Goal: Contribute content

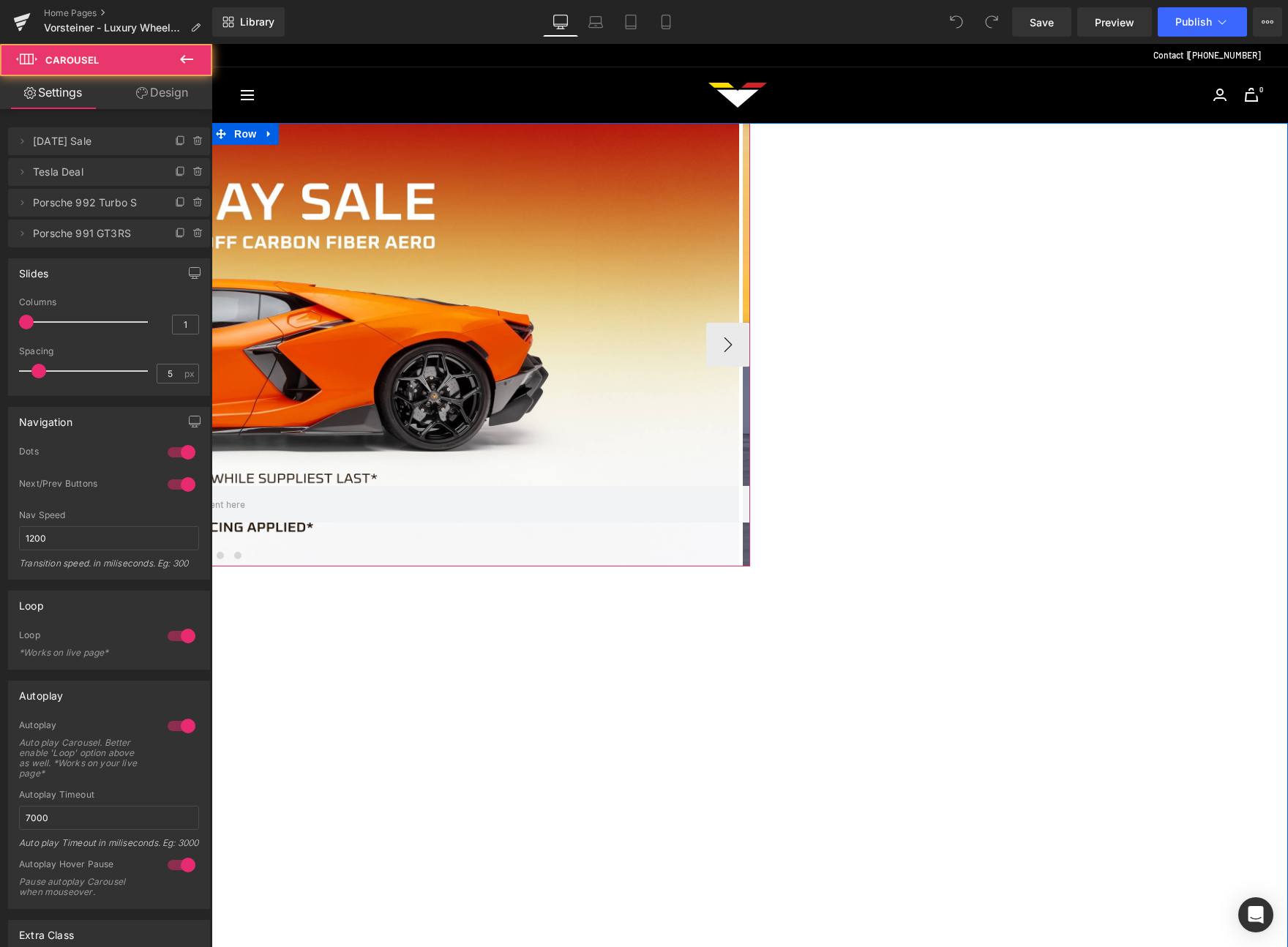
click at [207, 554] on span at bounding box center [202, 555] width 7 height 7
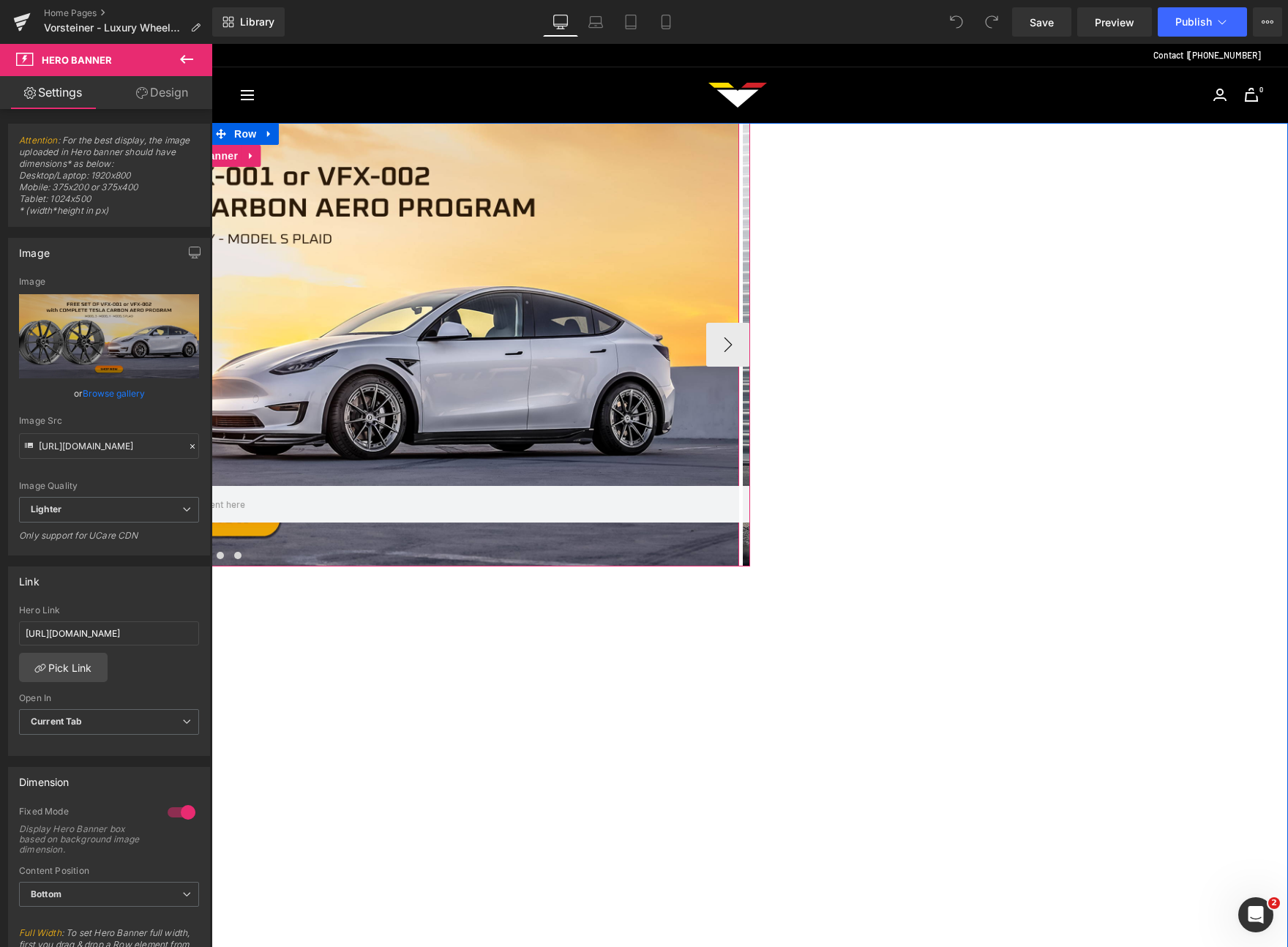
click at [665, 361] on div at bounding box center [206, 345] width 1065 height 444
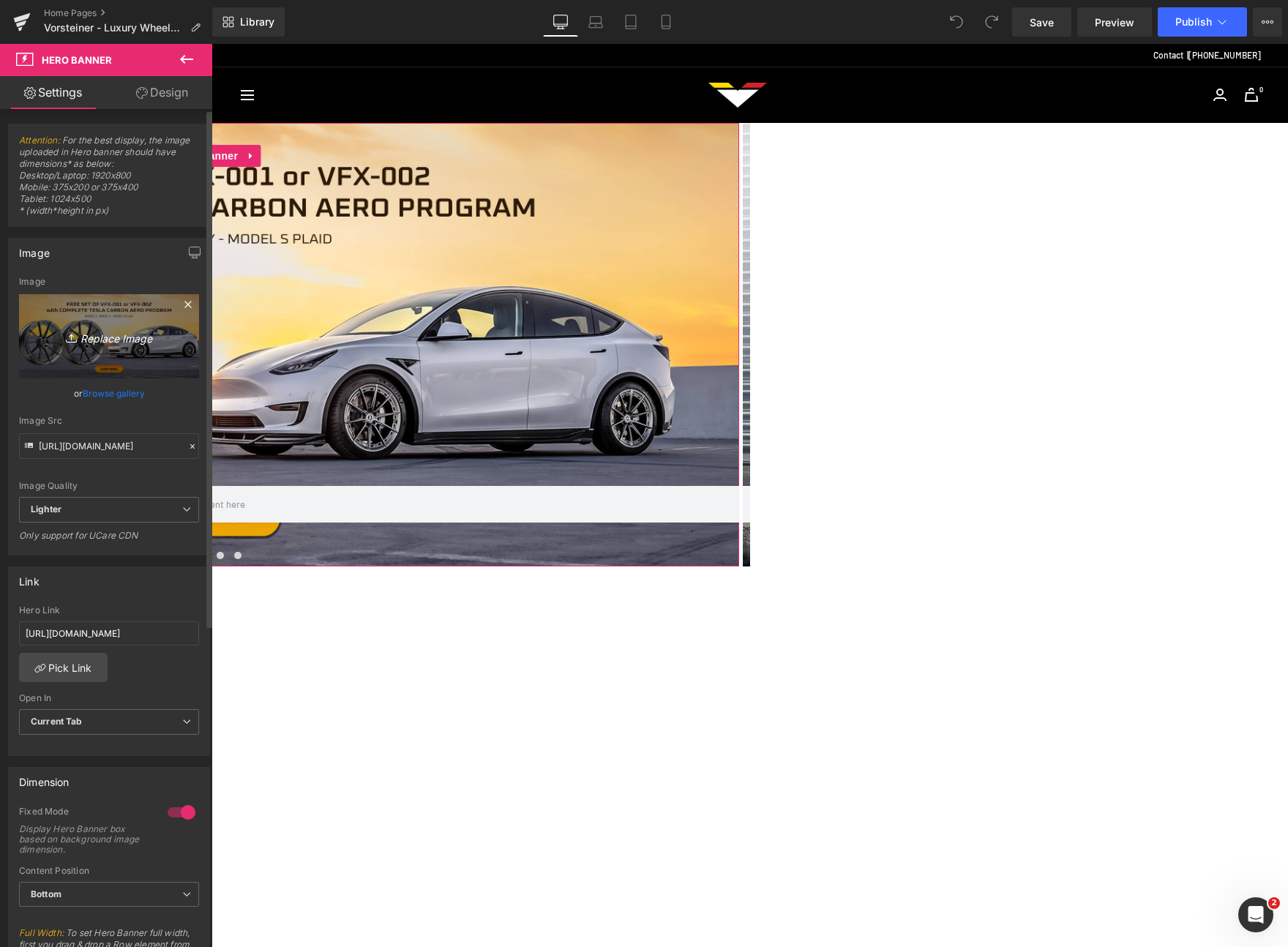
click at [76, 331] on icon at bounding box center [73, 338] width 15 height 15
type input "C:\fakepath\Tesla Aero-VFX Wheels Website Home Page Banner_Desktop 2-min.jpg"
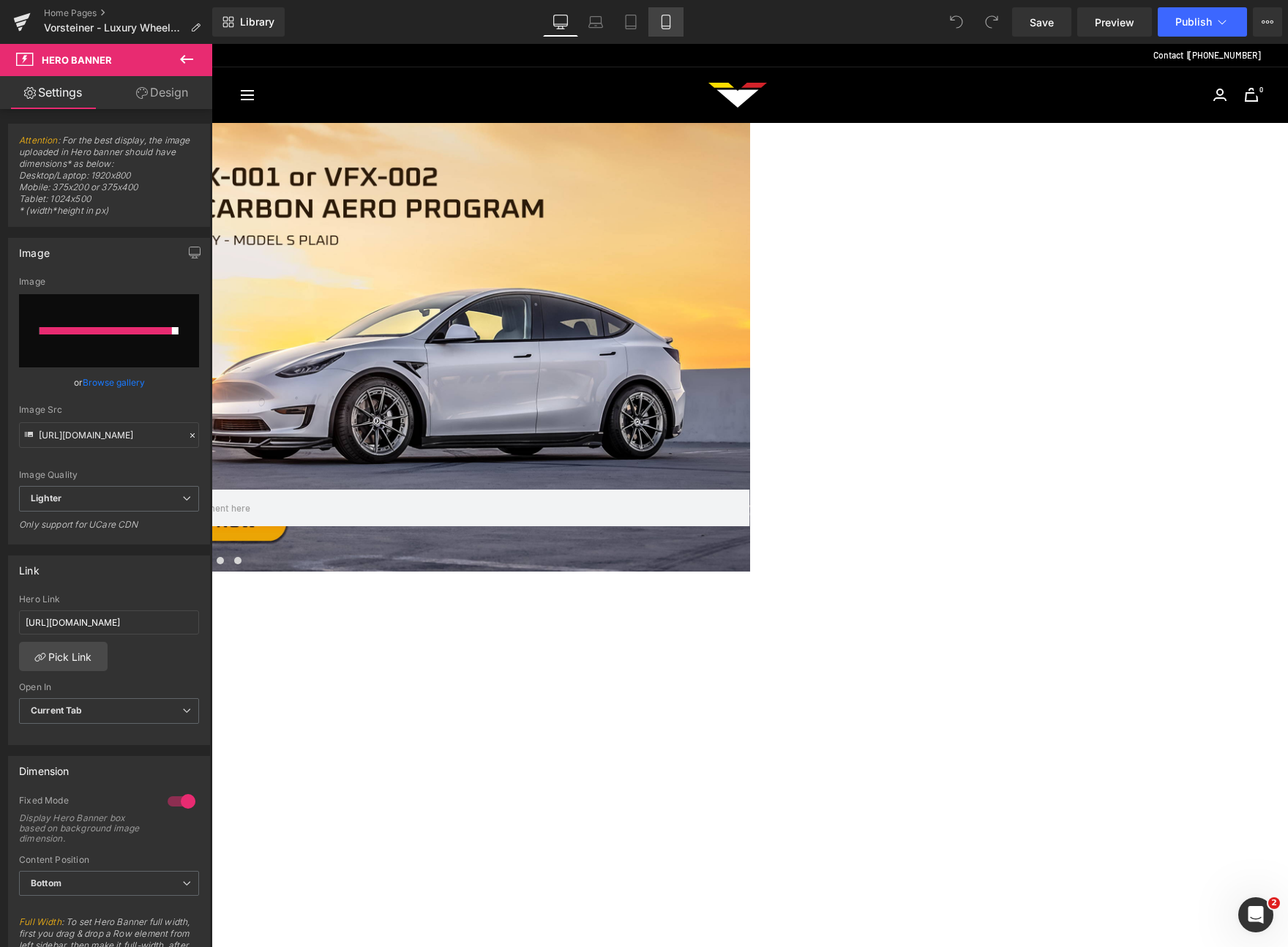
click at [672, 29] on link "Mobile" at bounding box center [666, 21] width 36 height 29
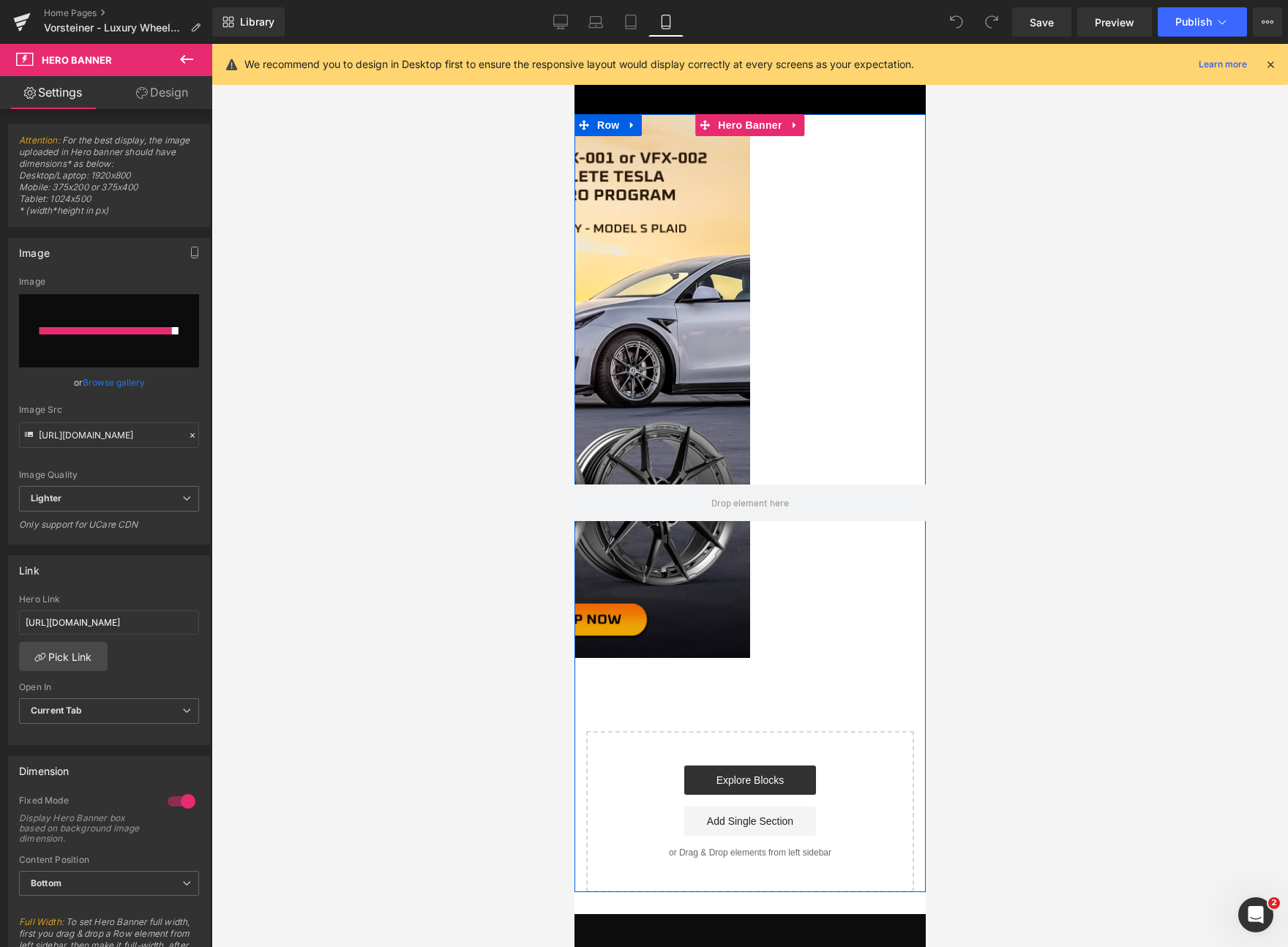
click at [706, 308] on div at bounding box center [749, 503] width 351 height 778
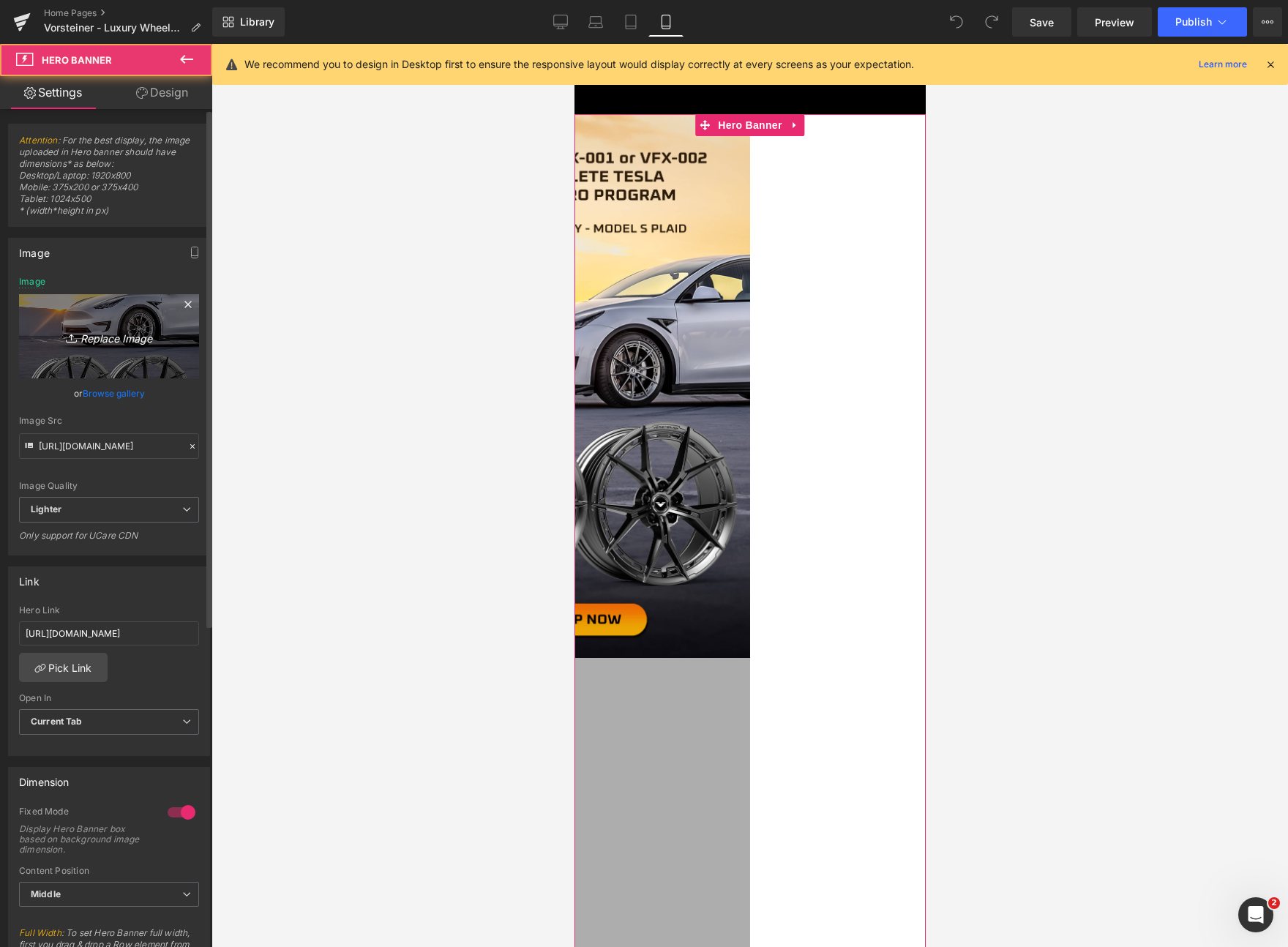
click at [64, 328] on icon "Replace Image" at bounding box center [109, 336] width 117 height 18
type input "C:\fakepath\Tesla Aero-VFX Wheels Website Home Page Banner_Mobile 2.jpg"
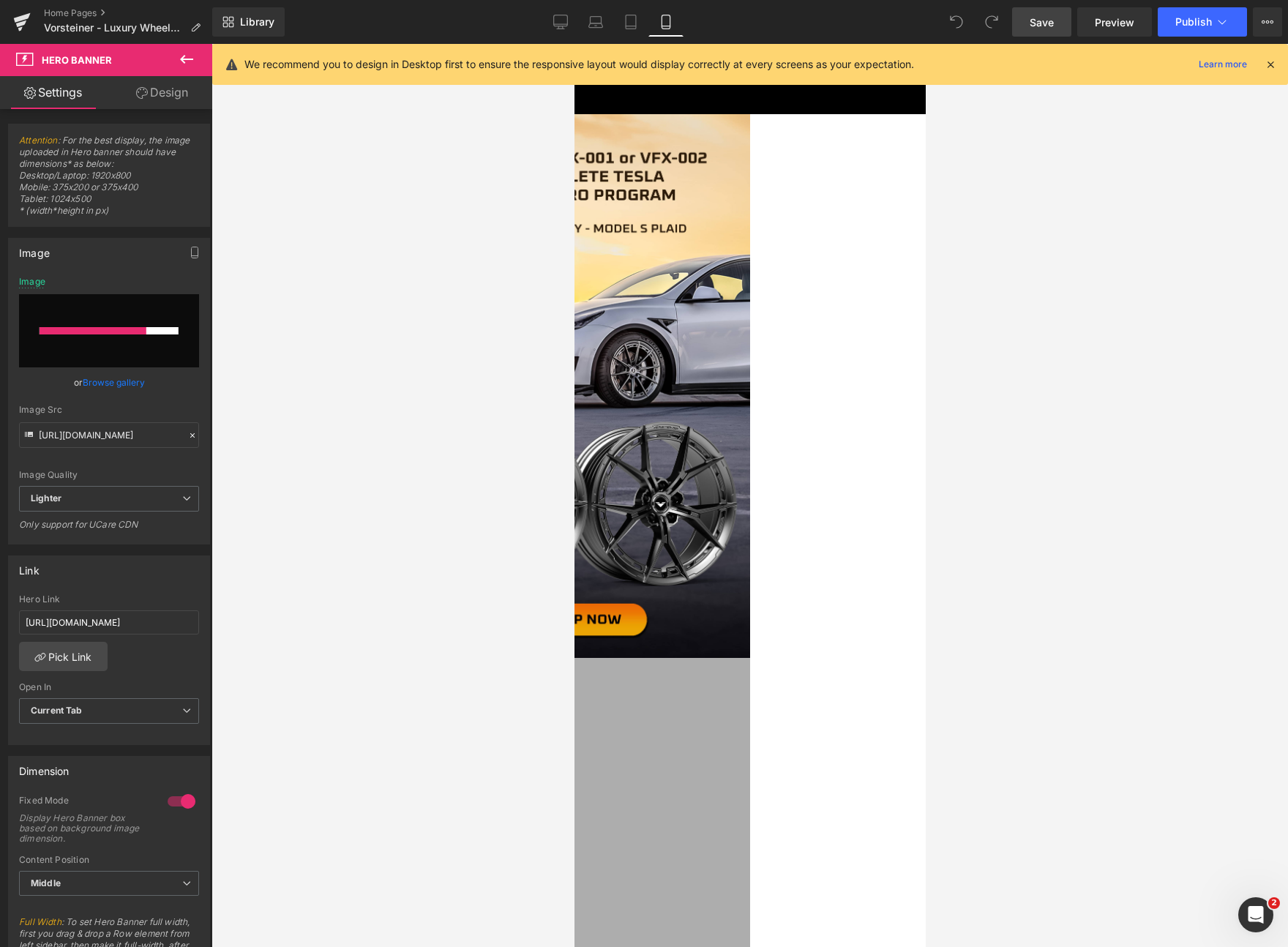
click at [1043, 21] on span "Save" at bounding box center [1042, 22] width 24 height 15
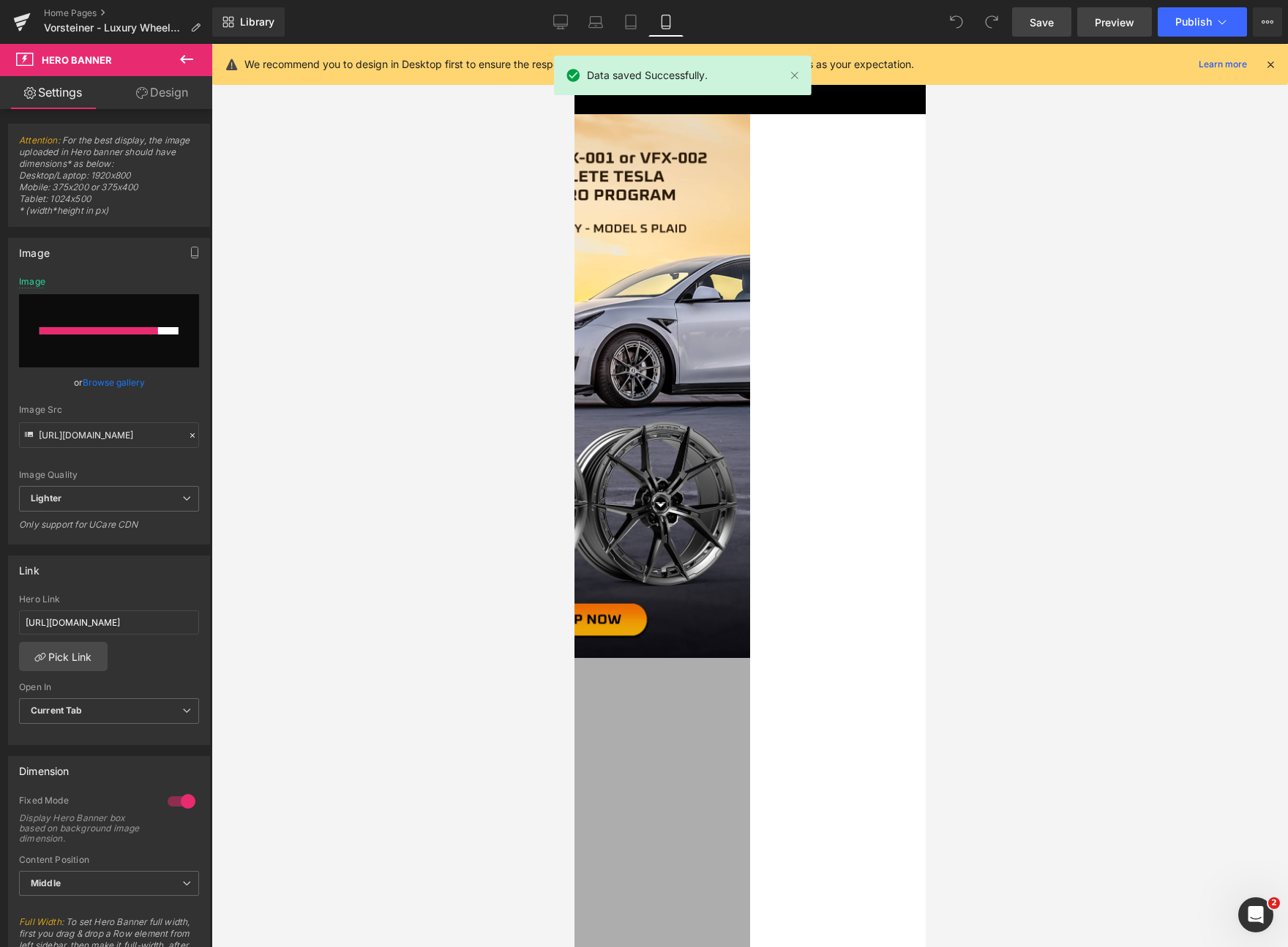
click at [1110, 16] on span "Preview" at bounding box center [1114, 22] width 39 height 15
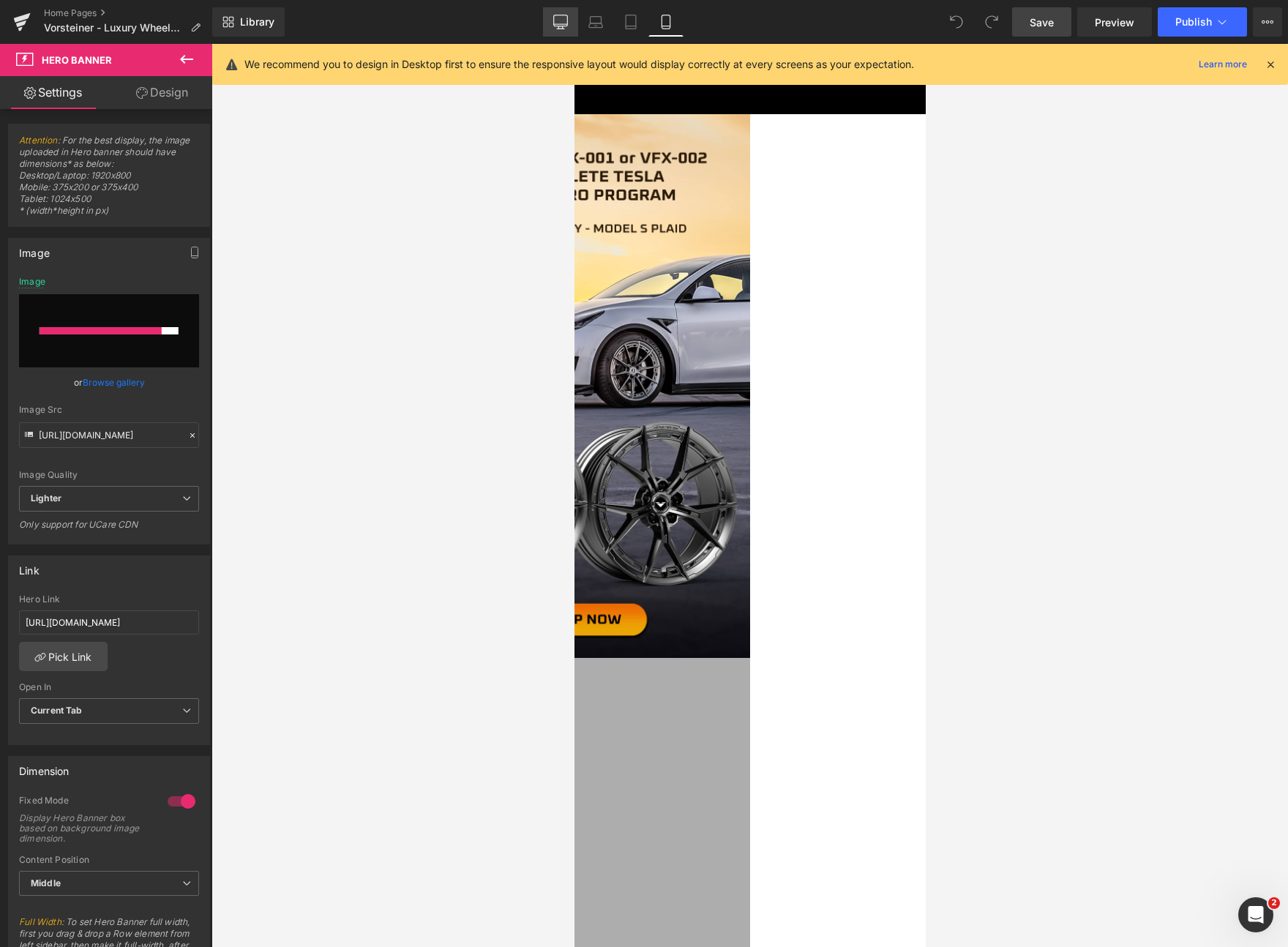
click at [546, 19] on link "Desktop" at bounding box center [560, 21] width 36 height 29
type input "[URL][DOMAIN_NAME]"
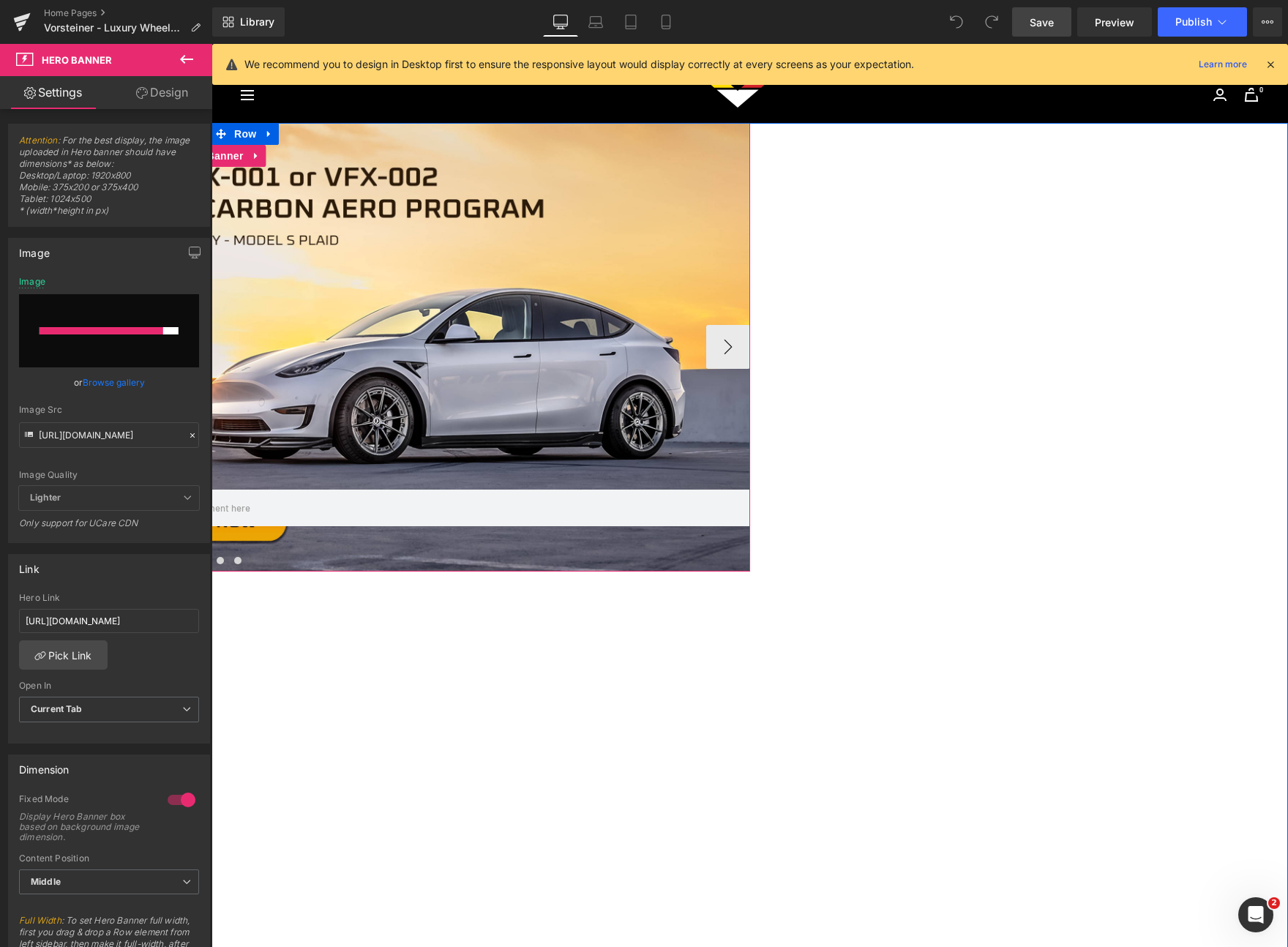
click at [751, 441] on div at bounding box center [212, 347] width 1076 height 448
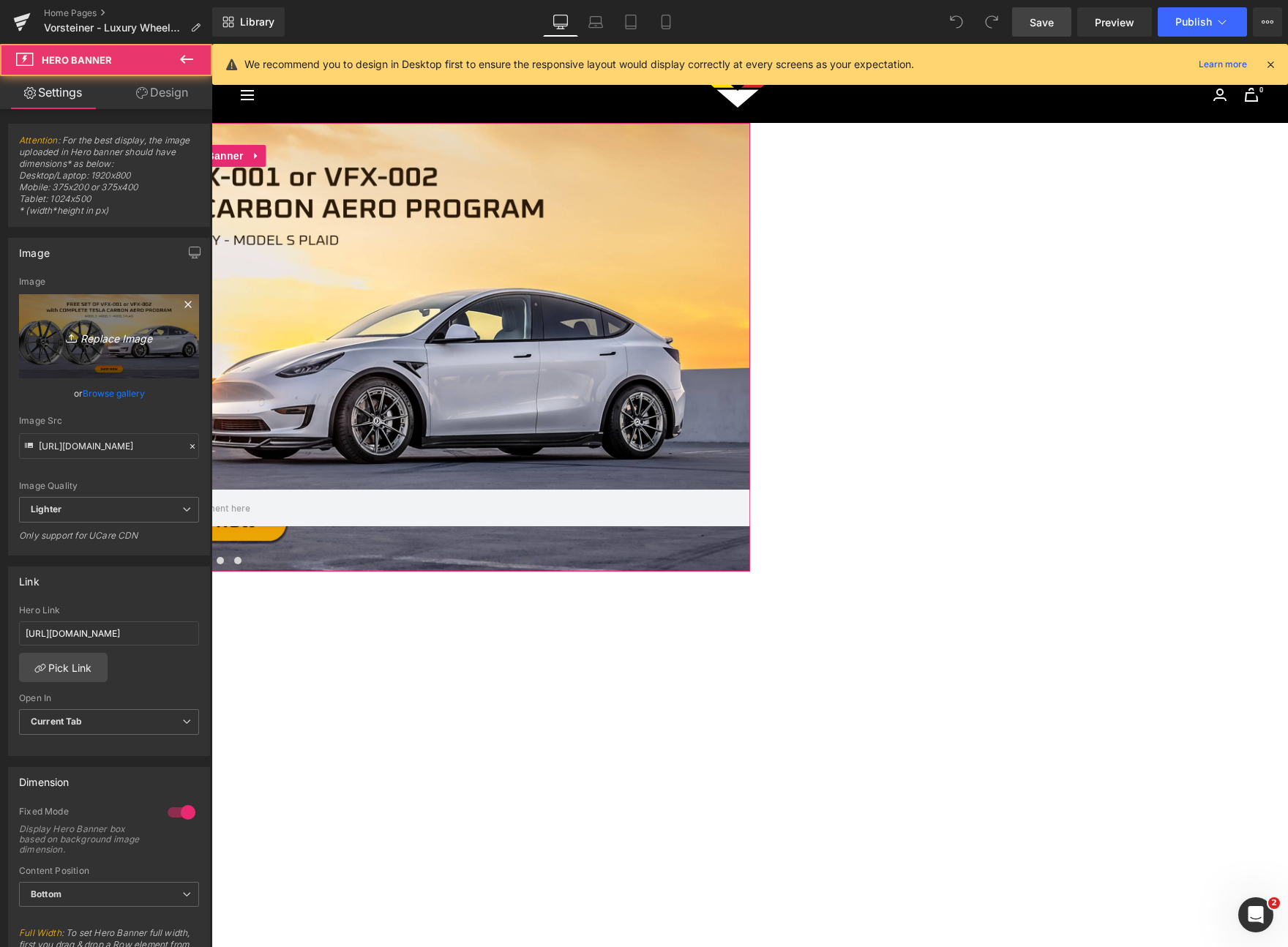
click at [69, 341] on icon at bounding box center [73, 338] width 15 height 15
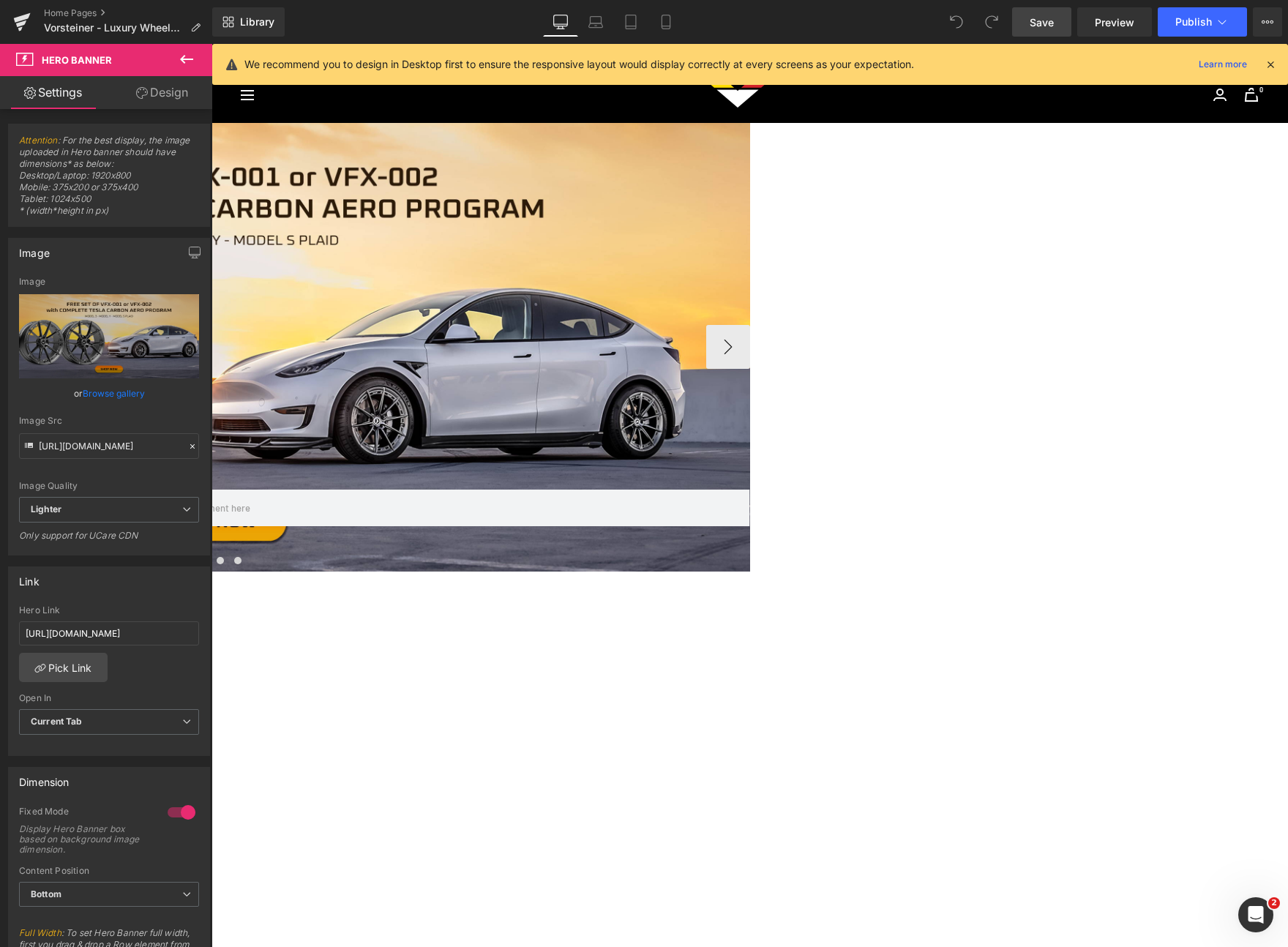
type input "C:\fakepath\Tesla Aero-VFX Wheels Website Home Page Banner_Desktop 2-min.jpg"
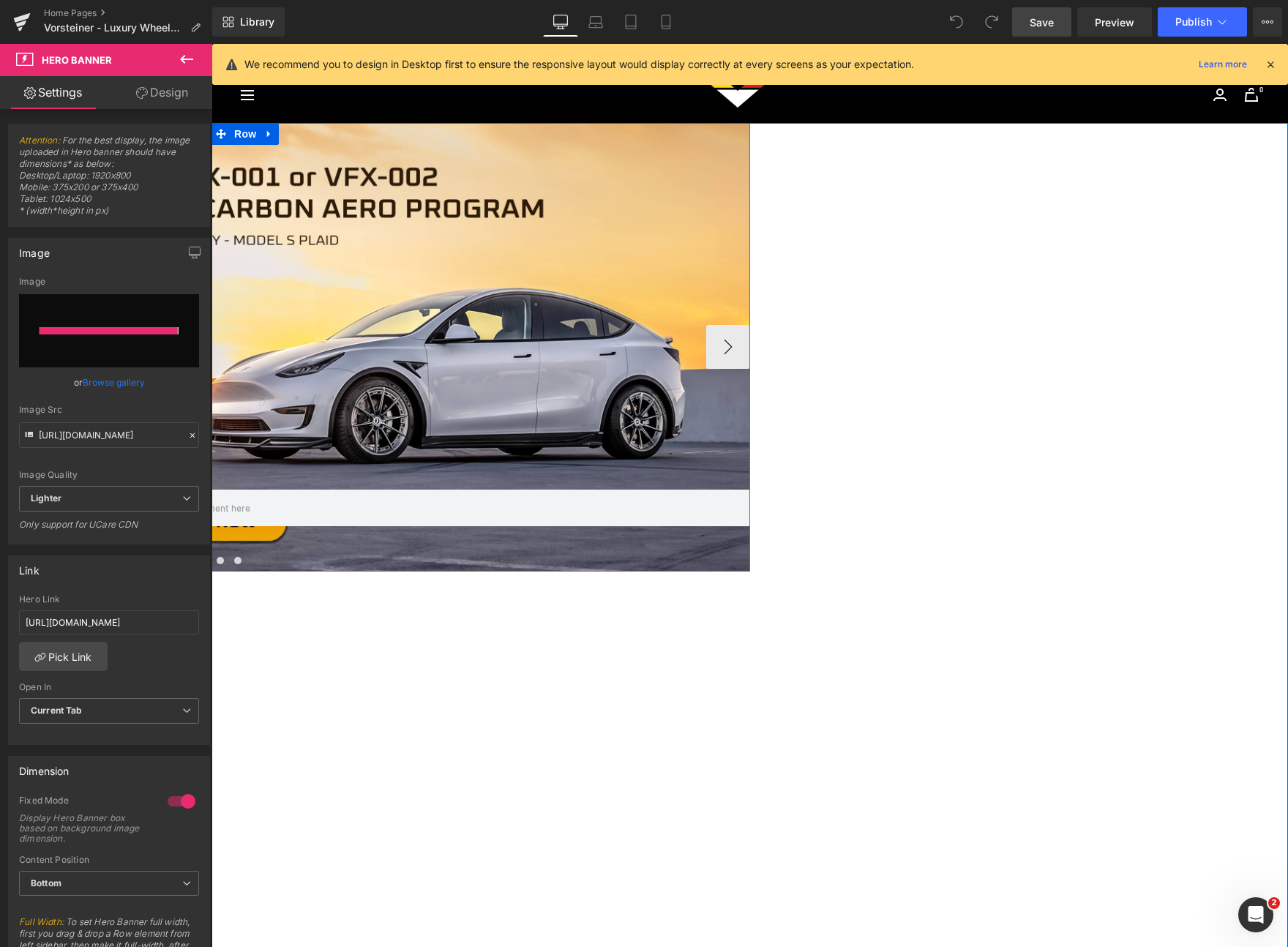
type input "[URL][DOMAIN_NAME]"
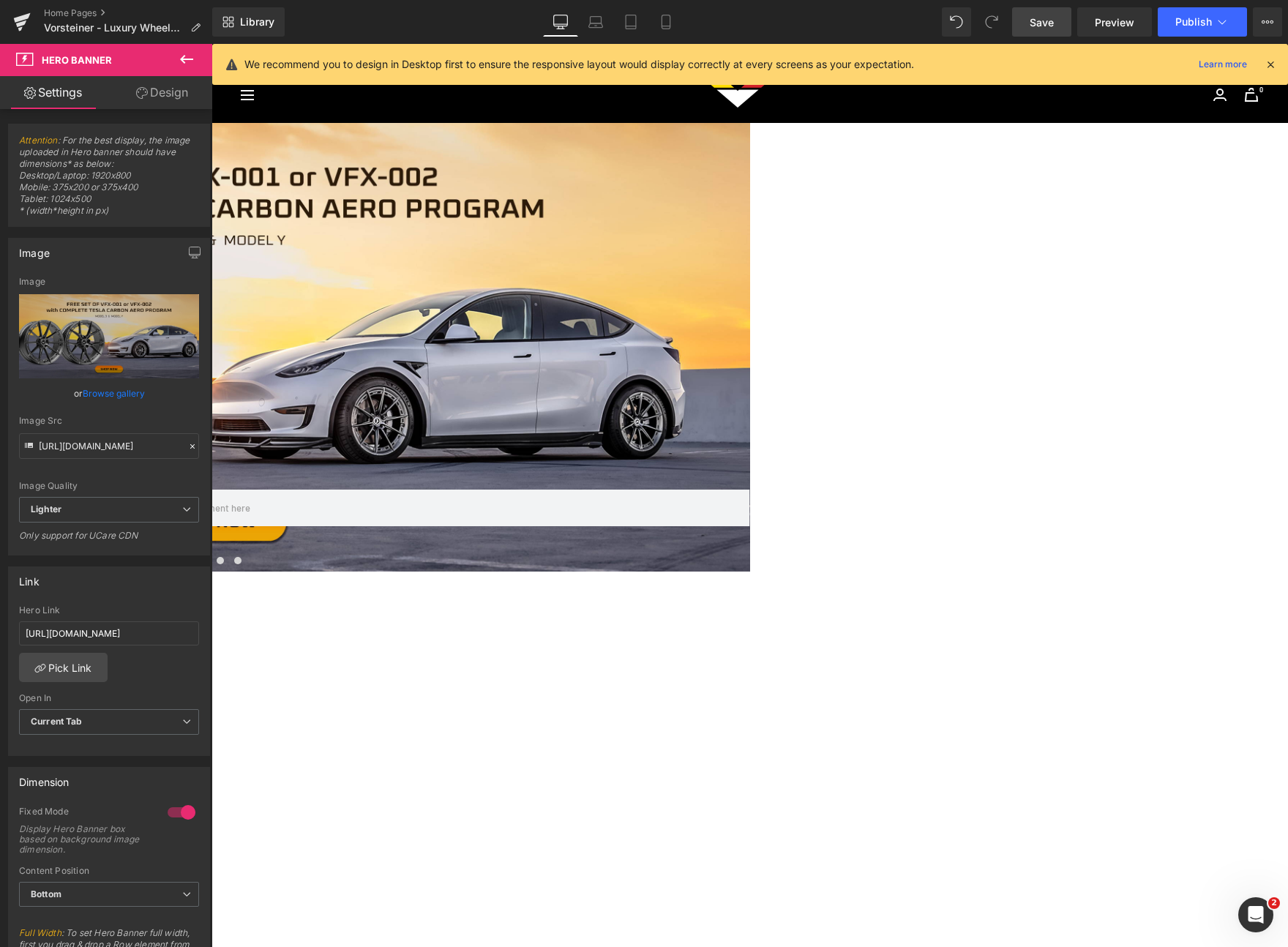
click at [1056, 34] on link "Save" at bounding box center [1042, 21] width 59 height 29
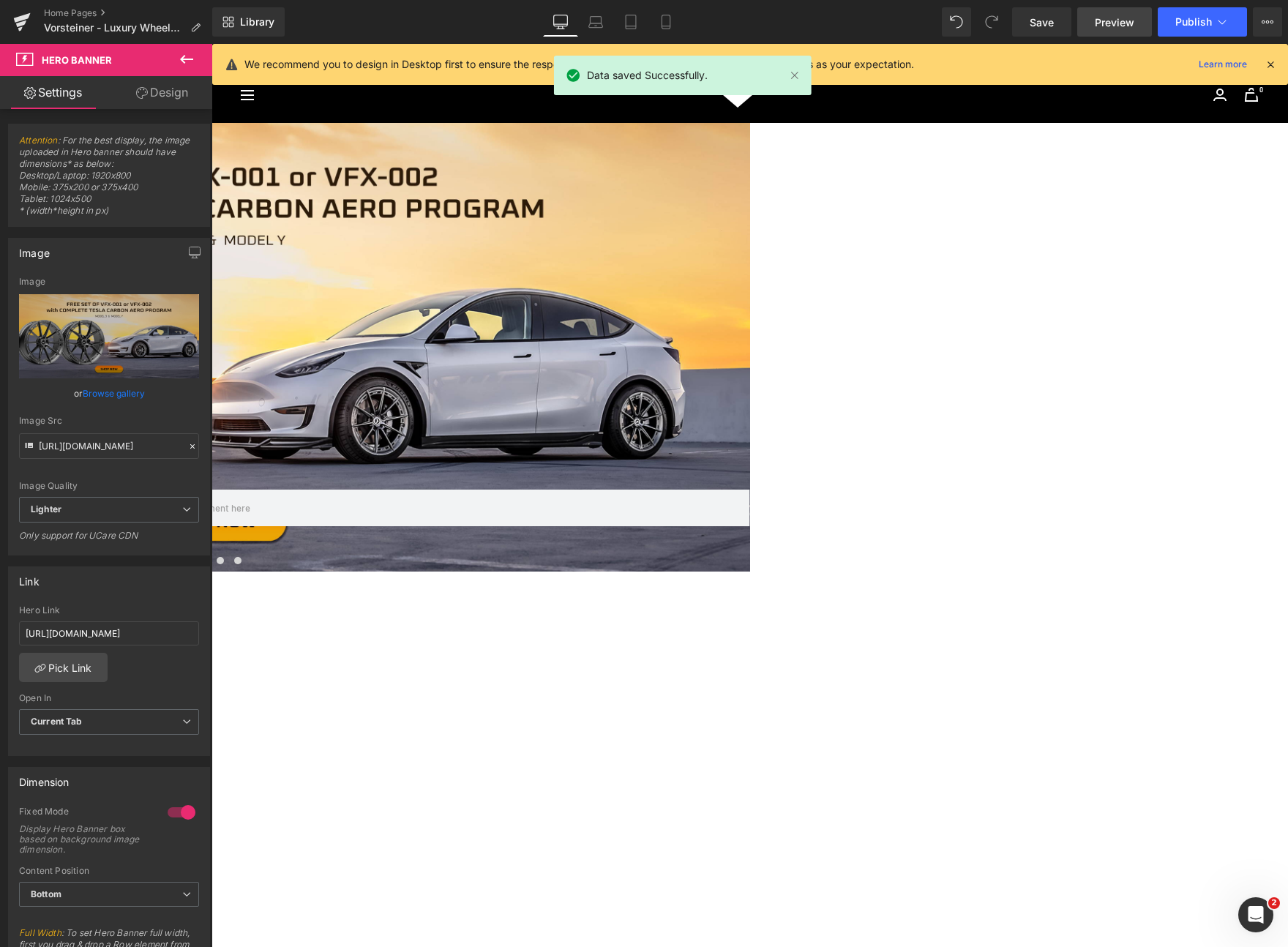
click at [1113, 17] on span "Preview" at bounding box center [1114, 22] width 39 height 15
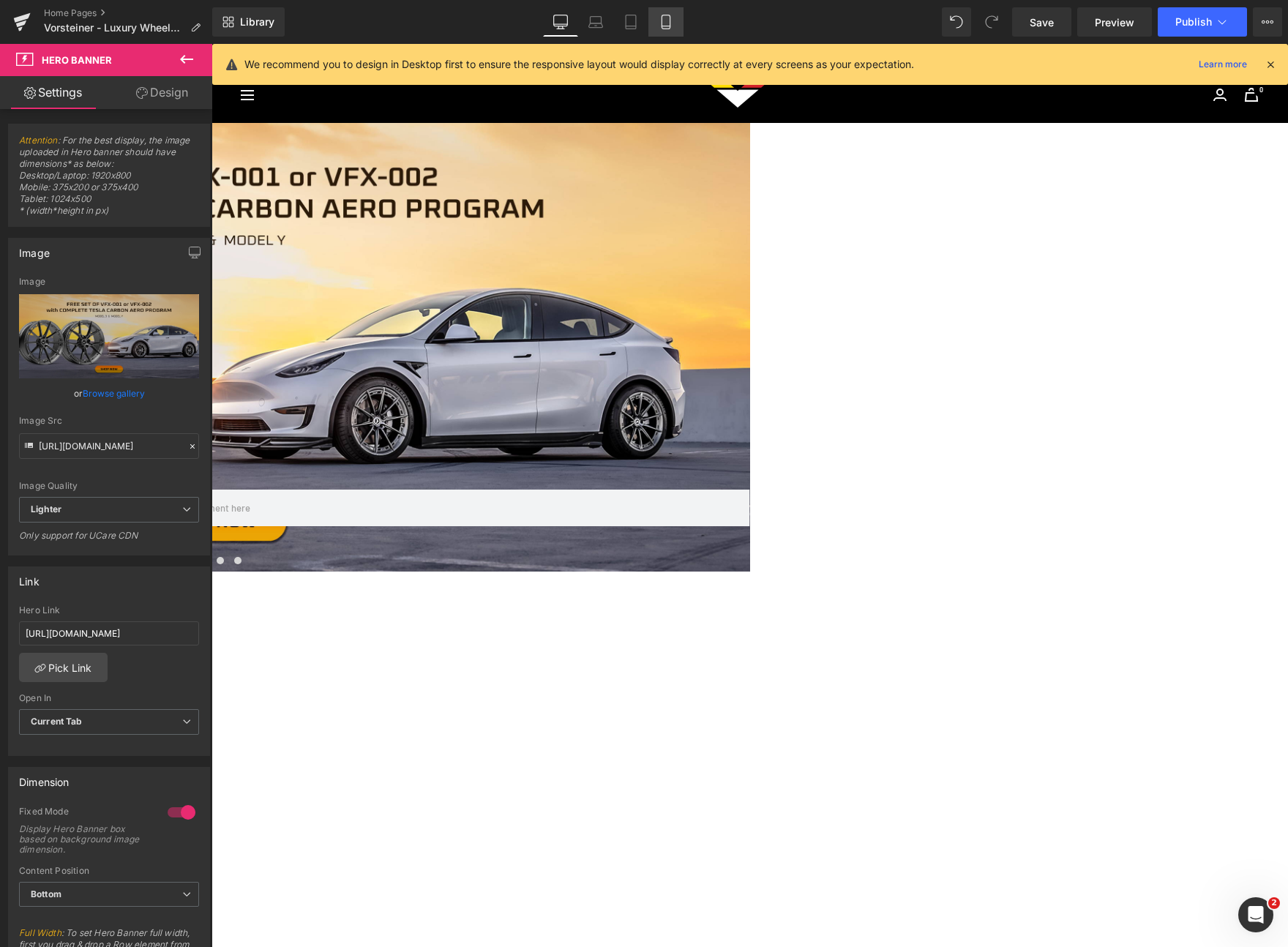
click at [661, 15] on icon at bounding box center [666, 22] width 15 height 15
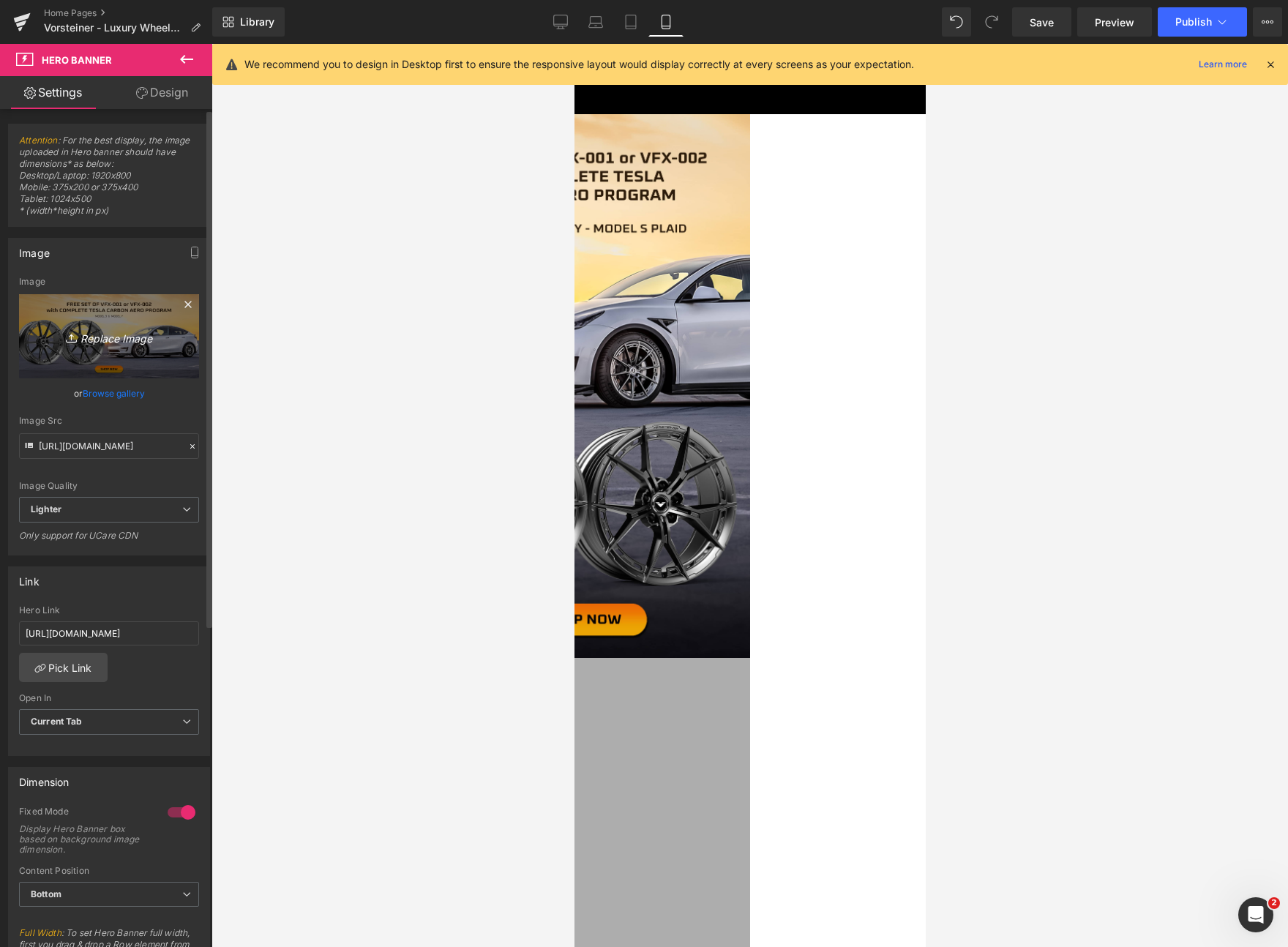
click at [118, 356] on link "Replace Image" at bounding box center [109, 336] width 180 height 84
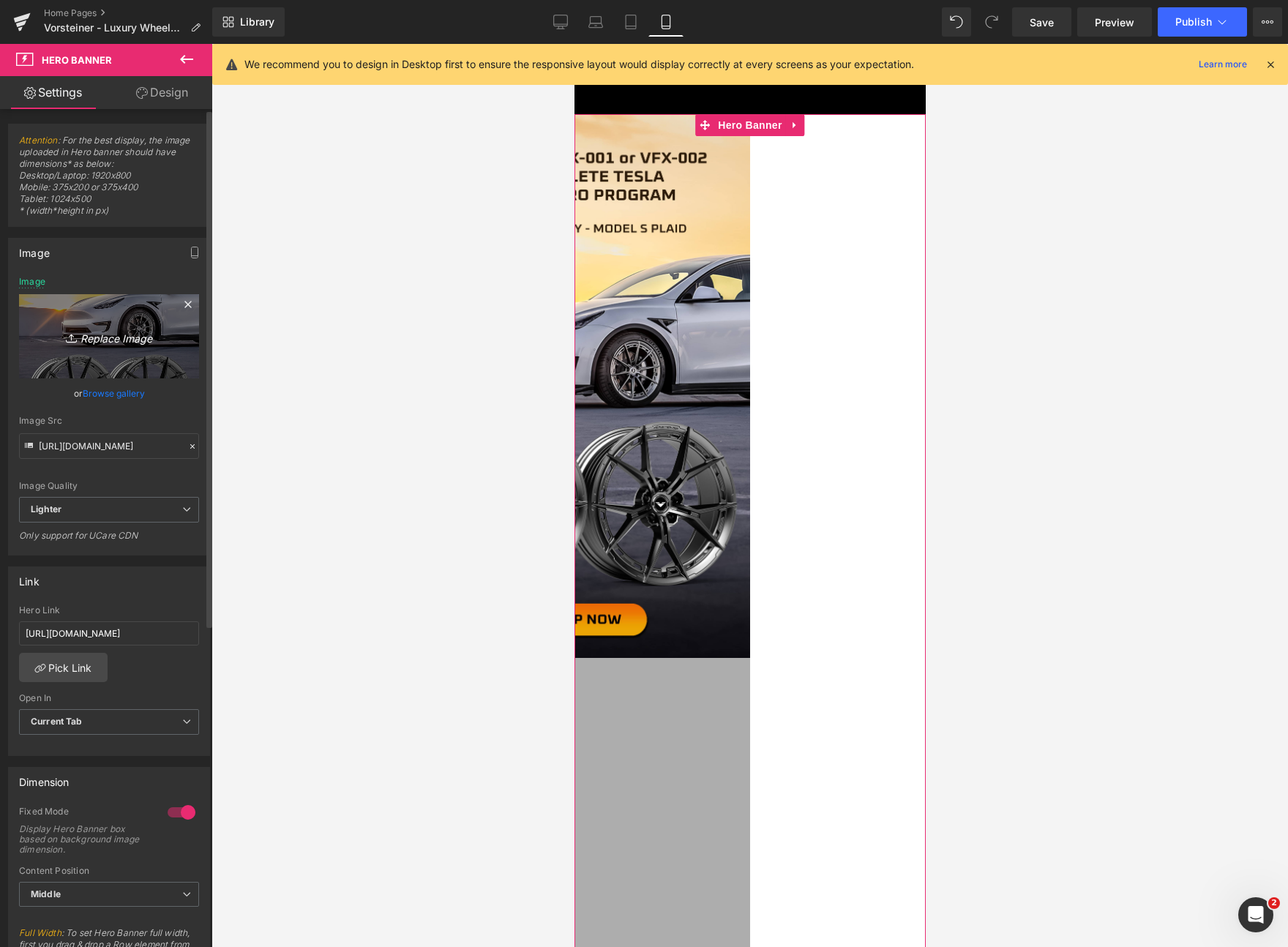
click at [71, 335] on icon at bounding box center [73, 338] width 15 height 15
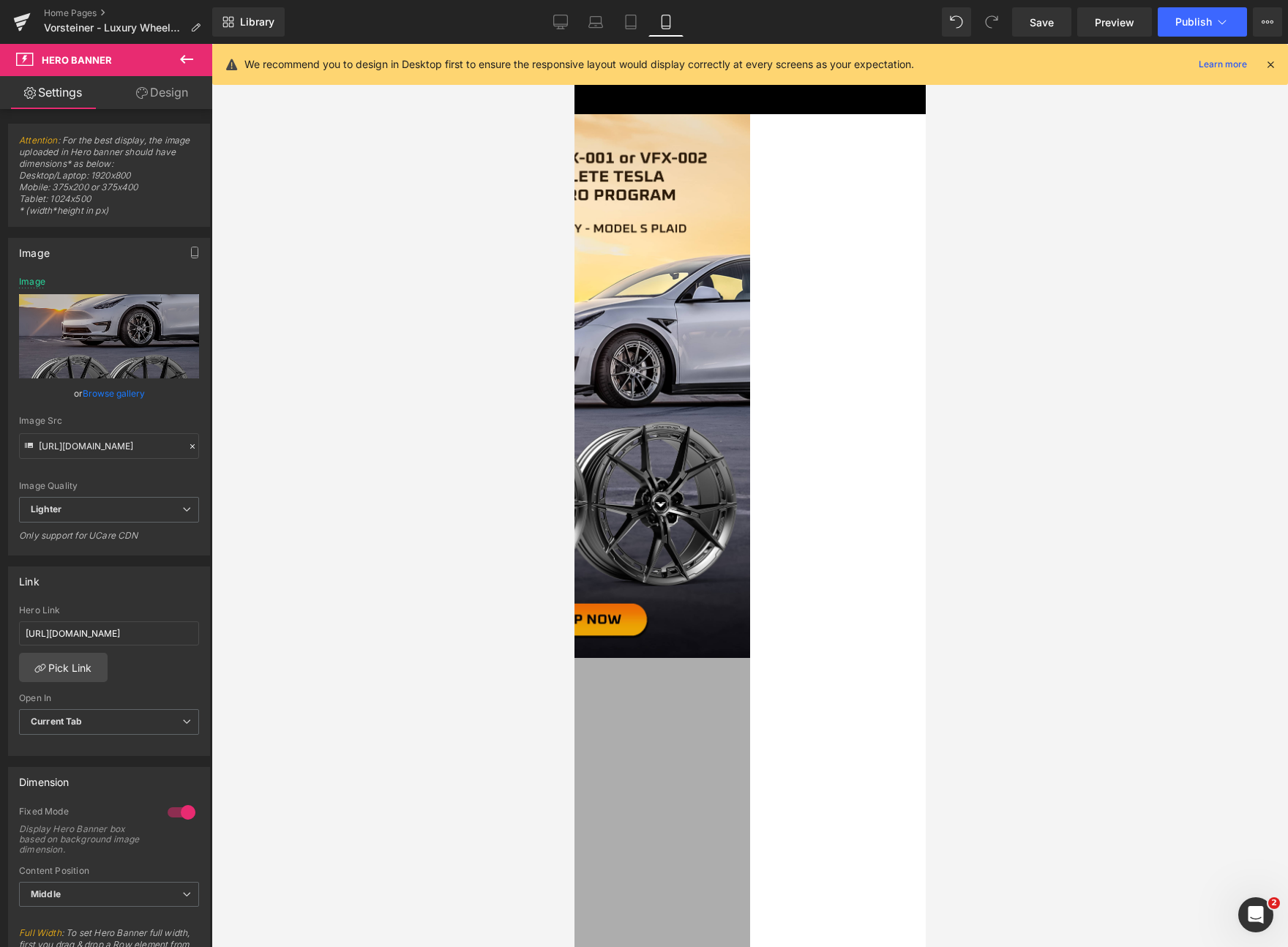
type input "C:\fakepath\Tesla Aero-VFX Wheels Website Home Page Banner_Mobile 2.jpg"
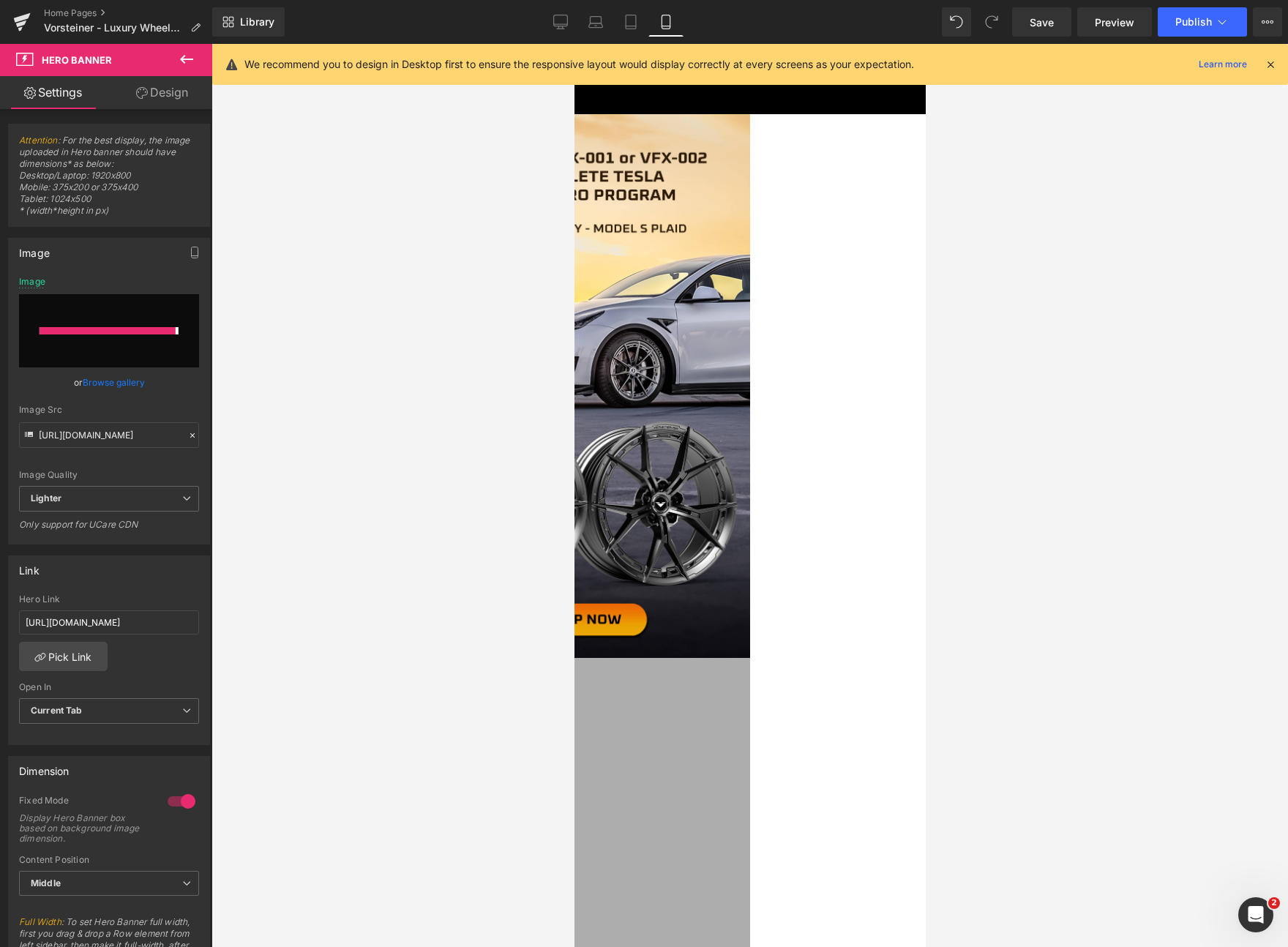
type input "[URL][DOMAIN_NAME]"
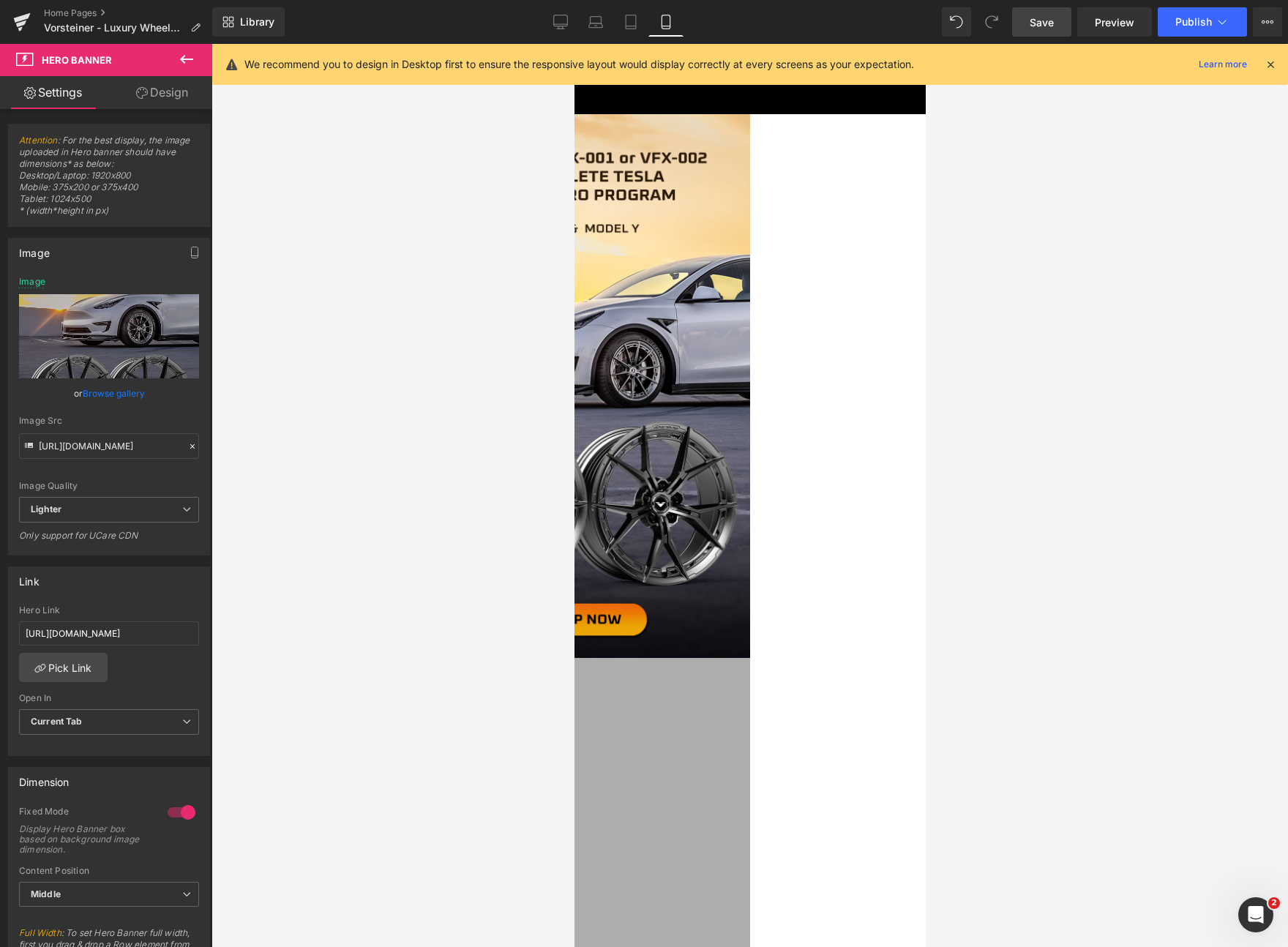
click at [1042, 15] on span "Save" at bounding box center [1042, 22] width 24 height 15
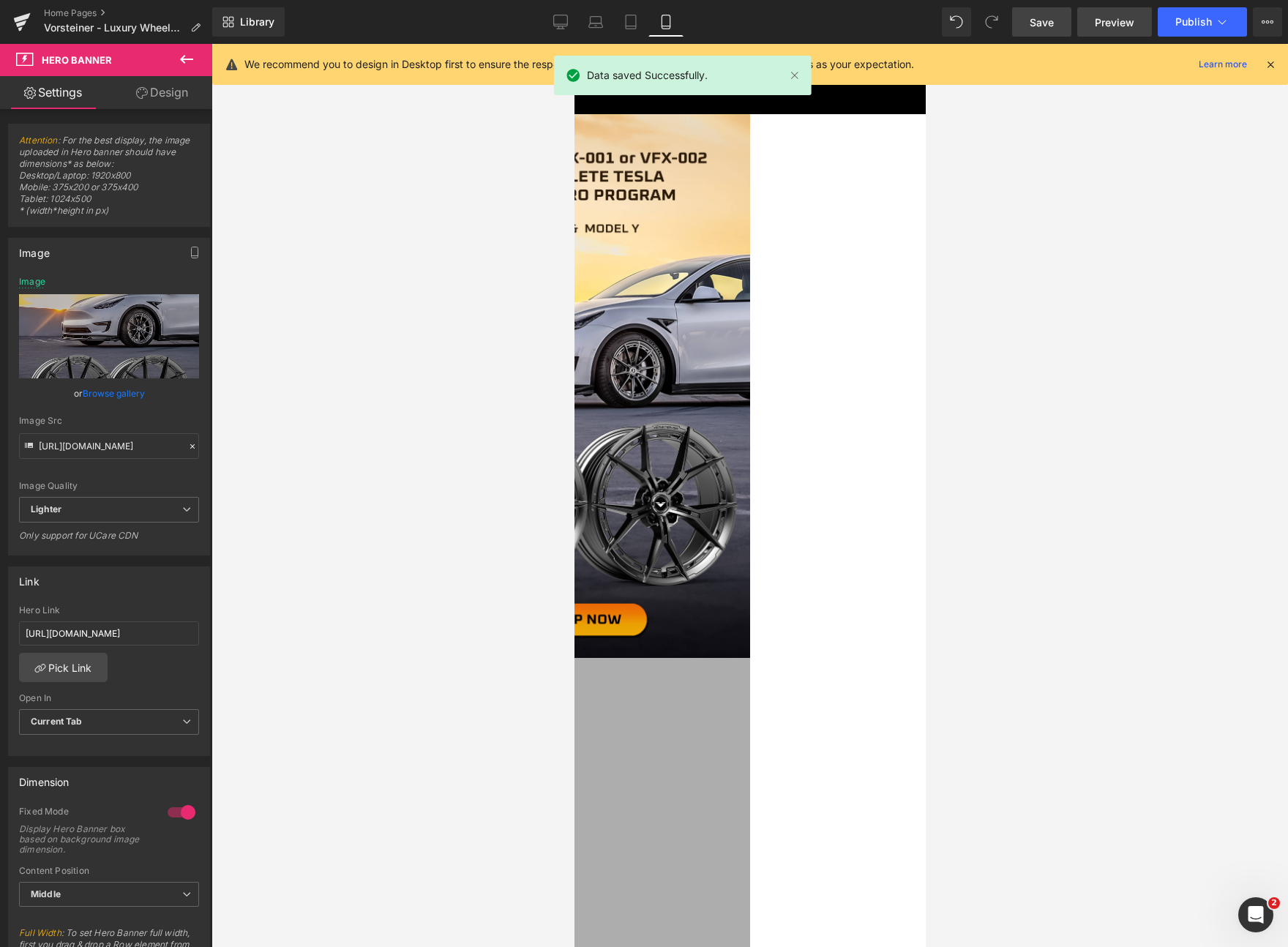
click at [1124, 20] on span "Preview" at bounding box center [1114, 22] width 39 height 15
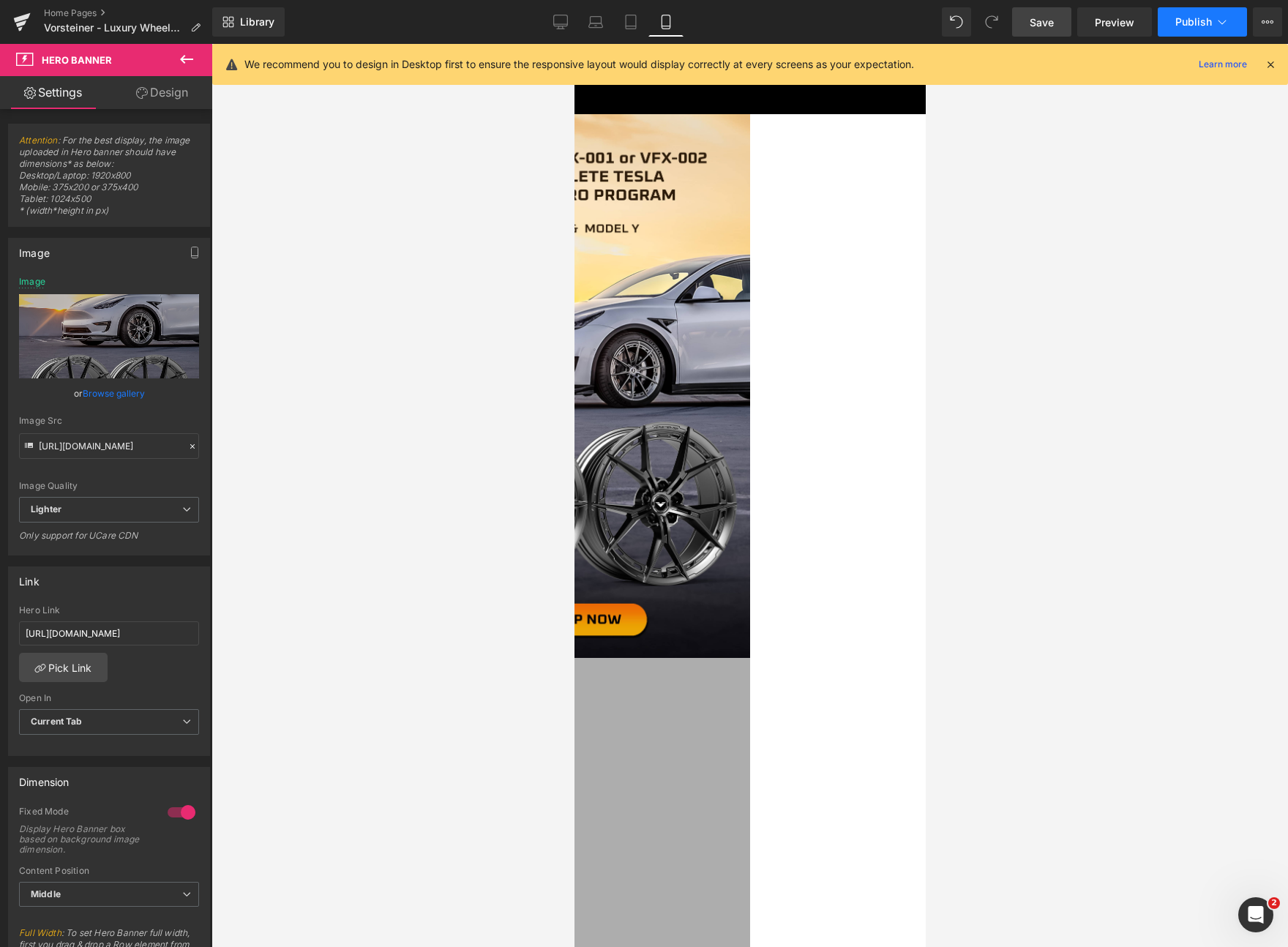
click at [1194, 27] on span "Publish" at bounding box center [1193, 21] width 36 height 12
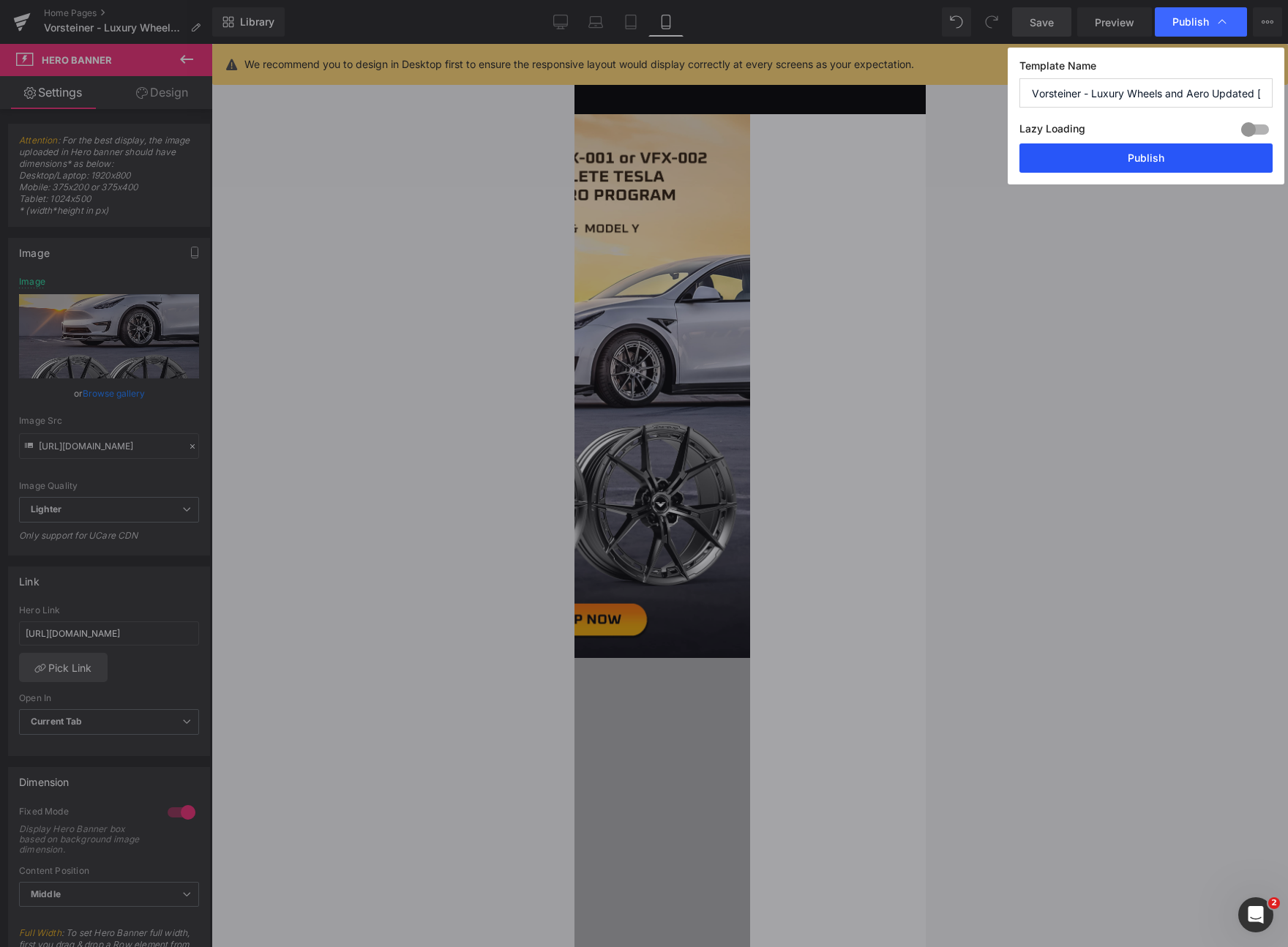
click at [1161, 167] on button "Publish" at bounding box center [1146, 158] width 253 height 29
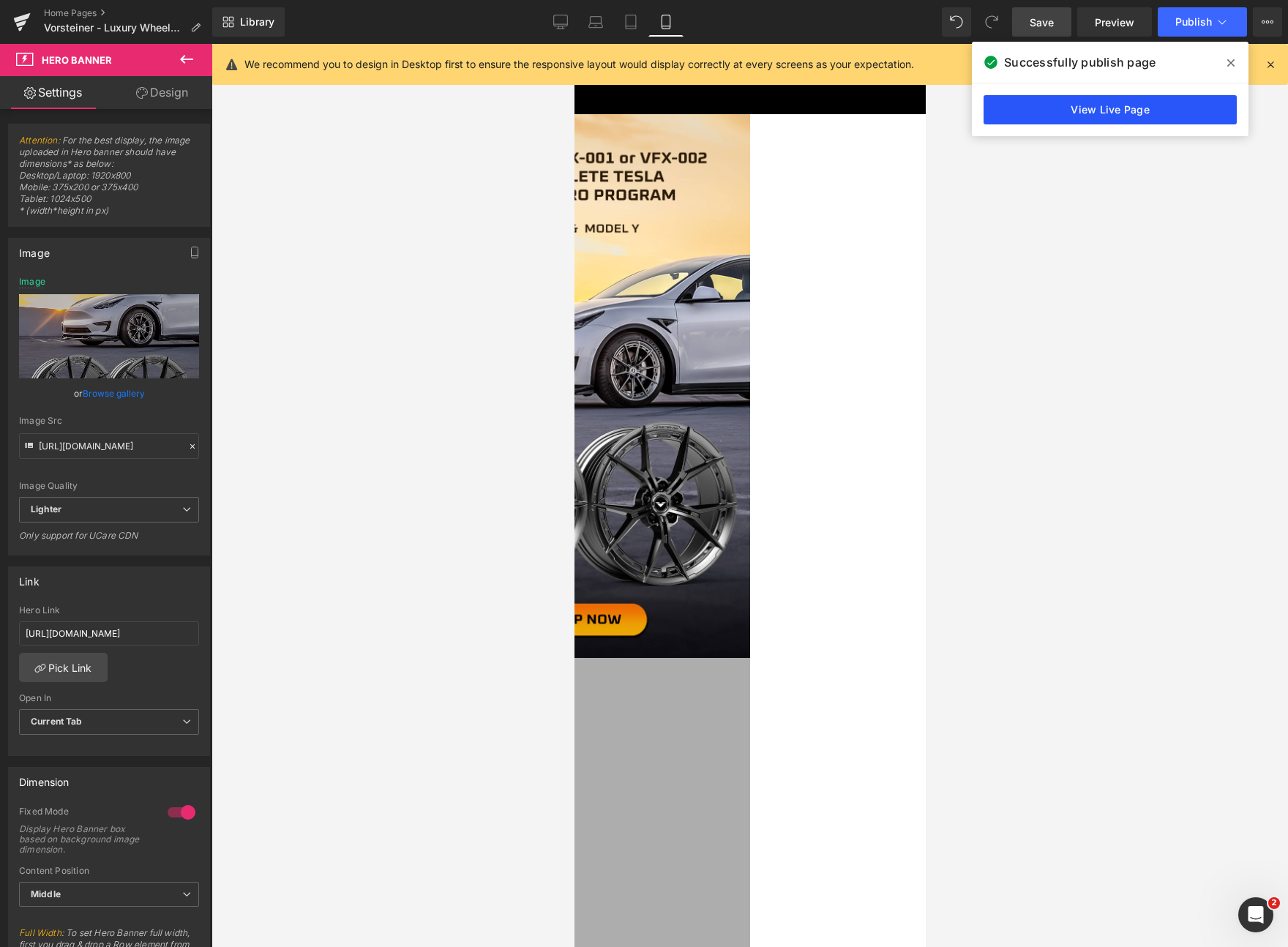
click at [1161, 105] on link "View Live Page" at bounding box center [1110, 110] width 253 height 29
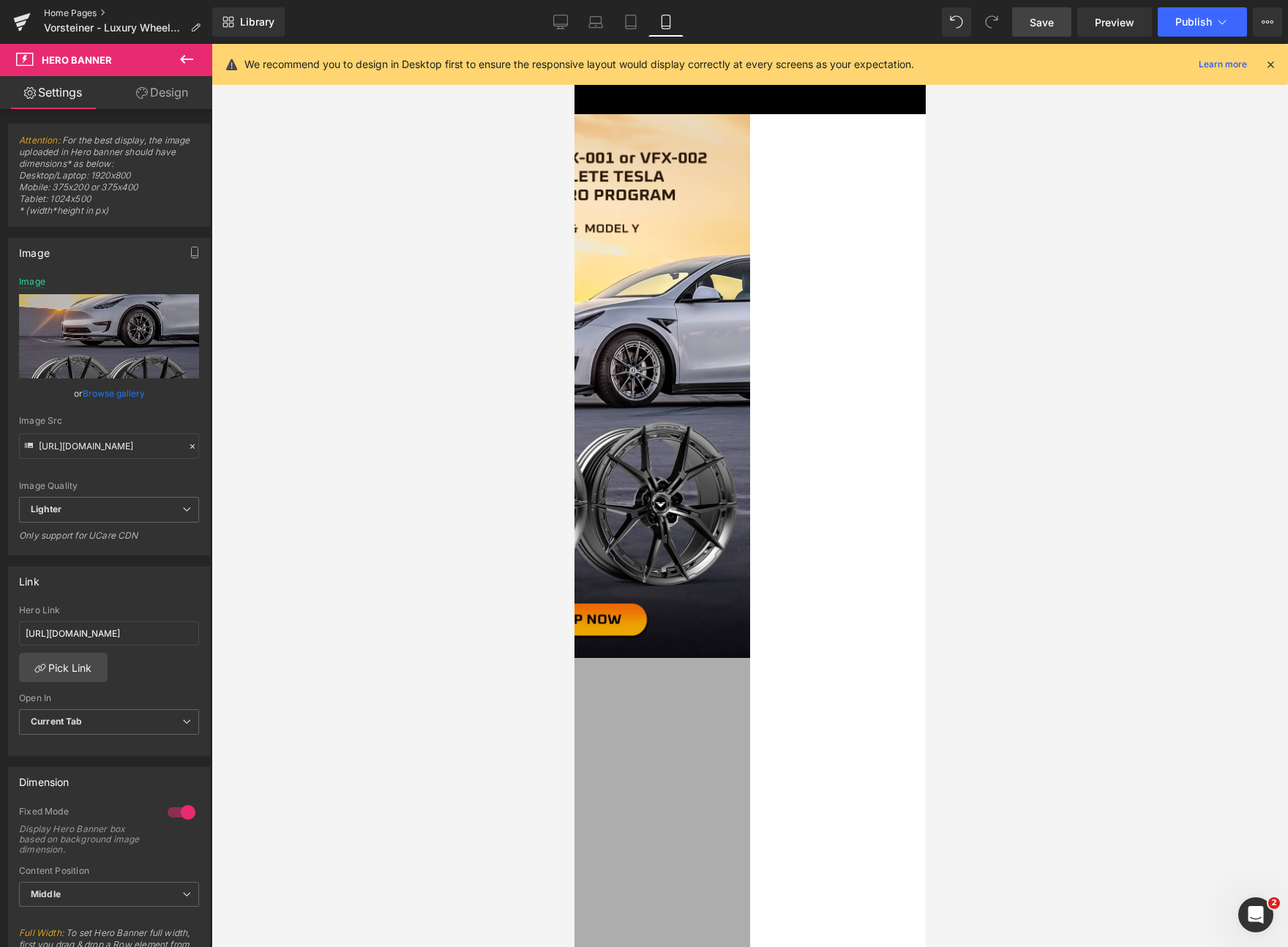
click at [54, 13] on link "Home Pages" at bounding box center [128, 13] width 168 height 12
